Goal: Use online tool/utility: Utilize a website feature to perform a specific function

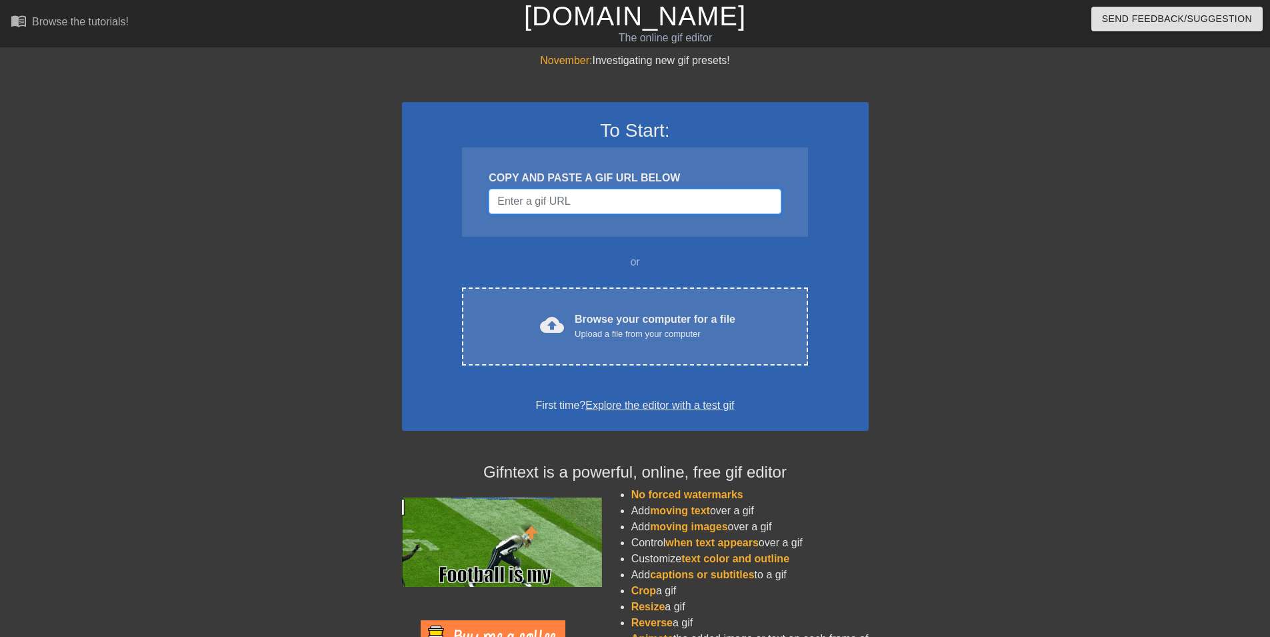
click at [531, 205] on input "Username" at bounding box center [635, 201] width 292 height 25
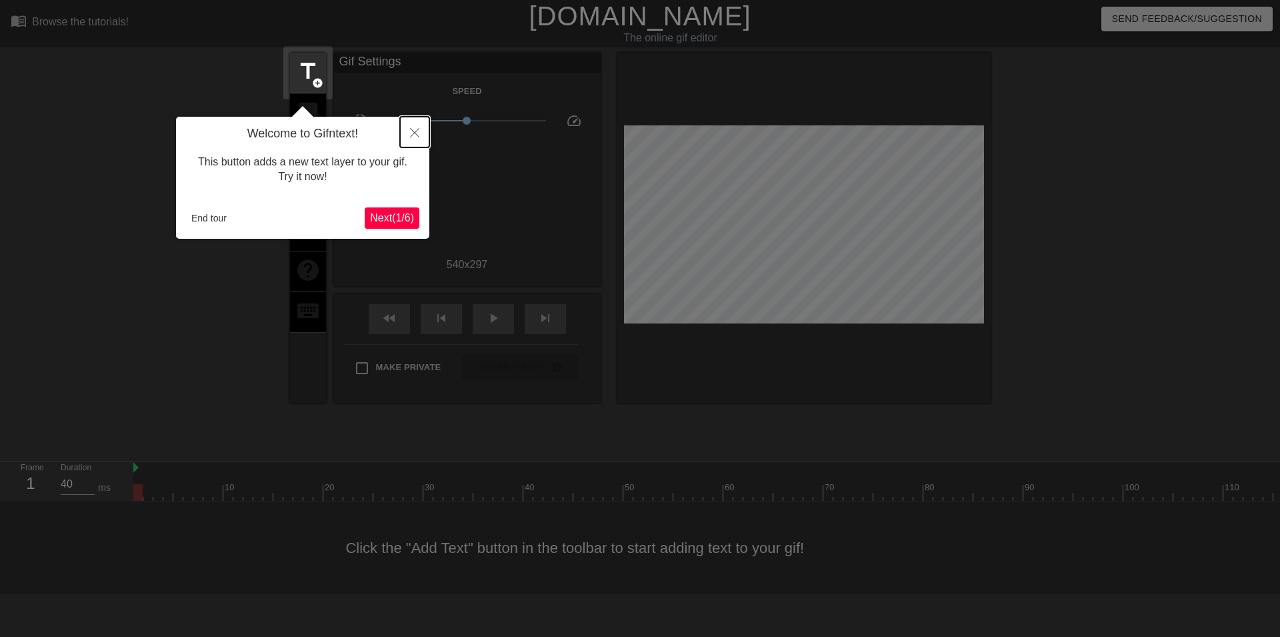
click at [414, 129] on icon "Close" at bounding box center [414, 132] width 9 height 9
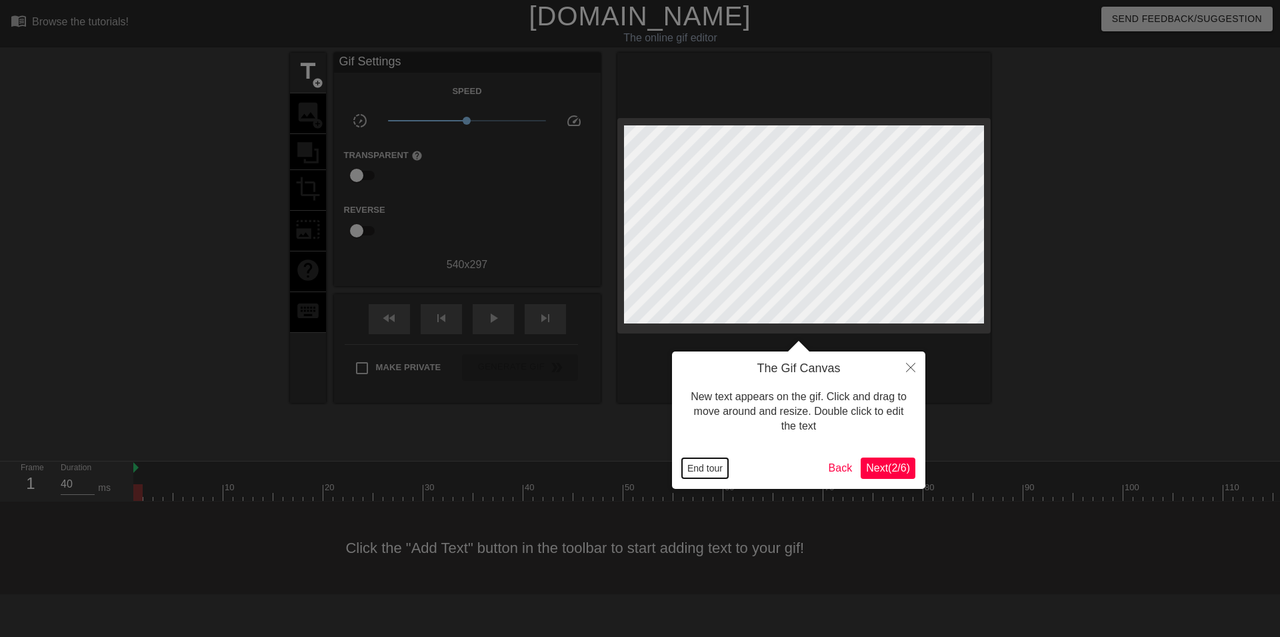
click at [715, 469] on button "End tour" at bounding box center [705, 468] width 46 height 20
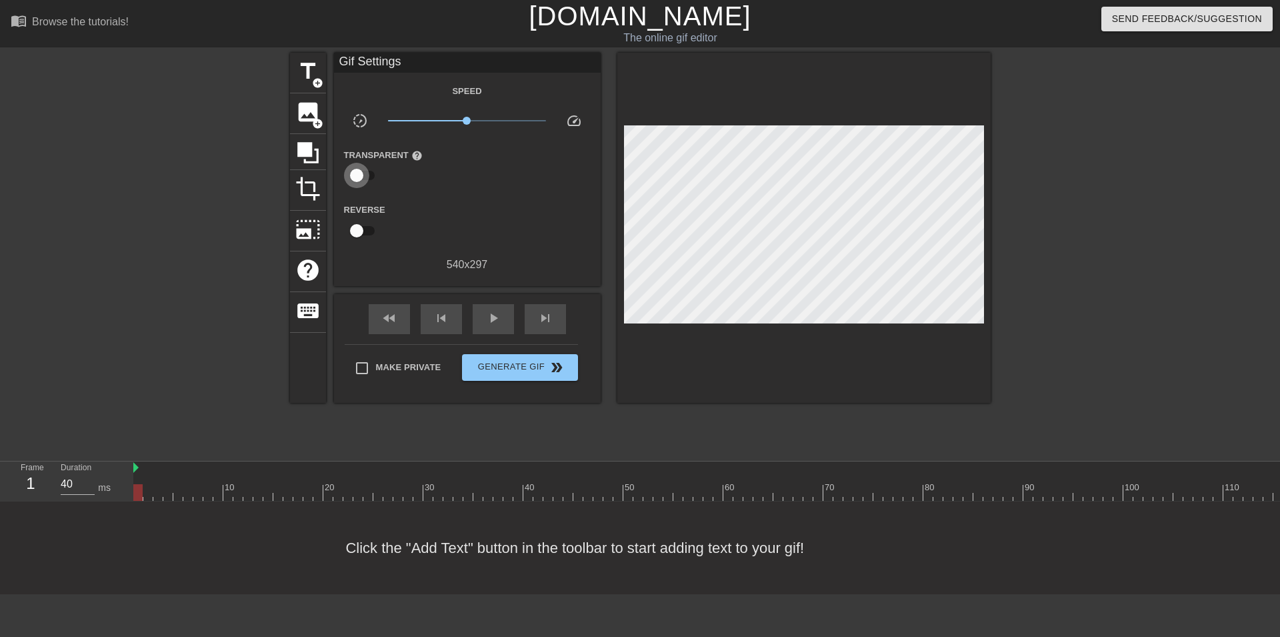
click at [353, 175] on input "checkbox" at bounding box center [357, 175] width 76 height 25
checkbox input "true"
click at [309, 121] on span "image" at bounding box center [307, 111] width 25 height 25
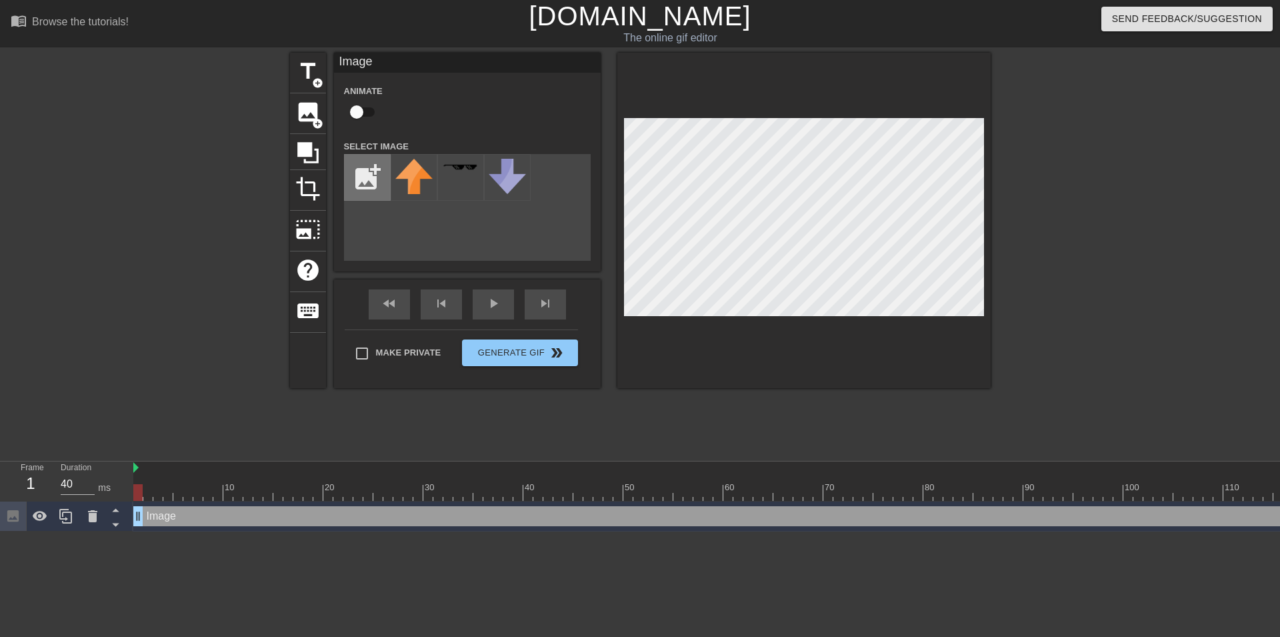
click at [351, 177] on input "file" at bounding box center [367, 177] width 45 height 45
type input "C:\fakepath\Screenshot [DATE] 12.45.03.png"
click at [421, 182] on div at bounding box center [414, 177] width 47 height 47
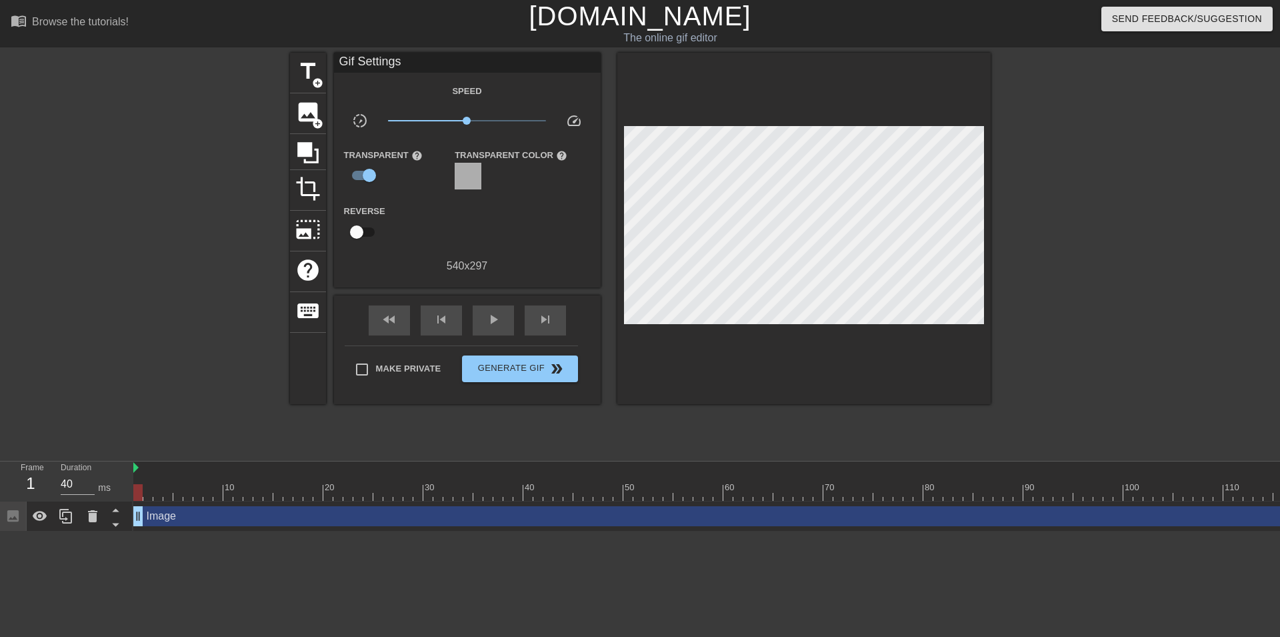
click at [1066, 223] on div at bounding box center [1107, 253] width 200 height 400
click at [518, 369] on span "Generate Gif double_arrow" at bounding box center [519, 369] width 105 height 16
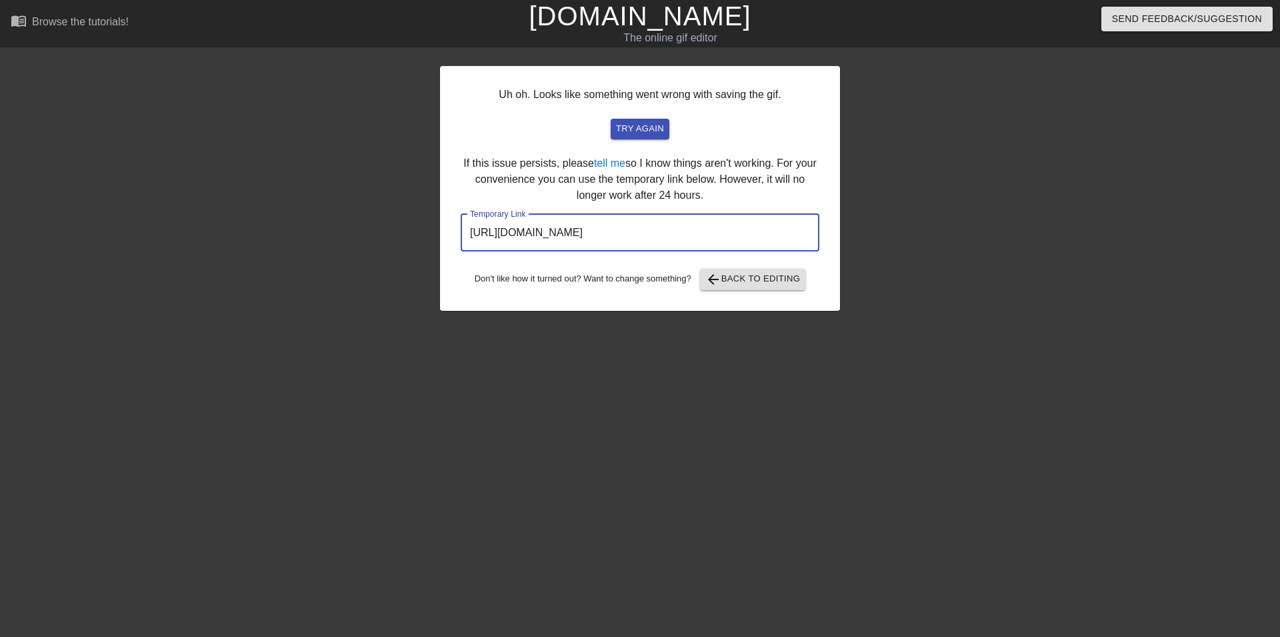
drag, startPoint x: 761, startPoint y: 233, endPoint x: 460, endPoint y: 229, distance: 300.7
click at [461, 229] on input "[URL][DOMAIN_NAME]" at bounding box center [640, 232] width 359 height 37
click at [639, 124] on span "try again" at bounding box center [640, 128] width 48 height 15
